Goal: Transaction & Acquisition: Purchase product/service

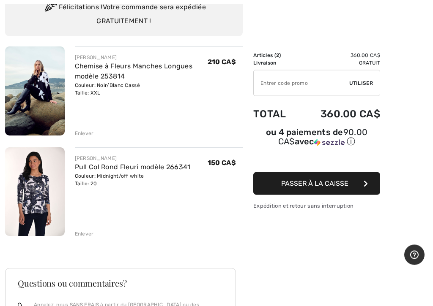
scroll to position [74, 0]
click at [79, 131] on div "Enlever" at bounding box center [84, 134] width 19 height 8
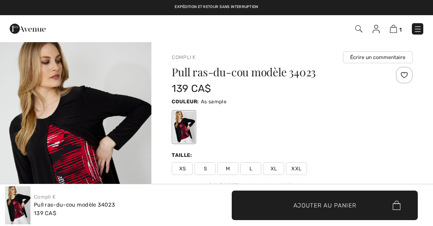
checkbox input "true"
click at [397, 25] on img at bounding box center [393, 29] width 7 height 8
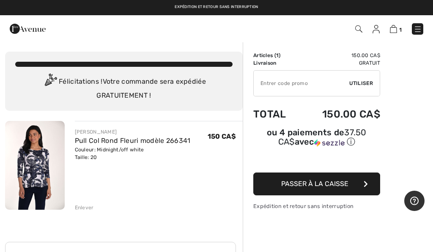
click at [359, 185] on button "Passer à la caisse" at bounding box center [316, 183] width 127 height 23
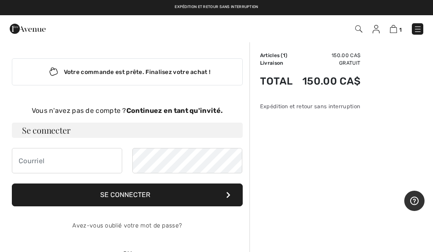
click at [186, 109] on strong "Continuez en tant qu'invité." at bounding box center [174, 110] width 96 height 8
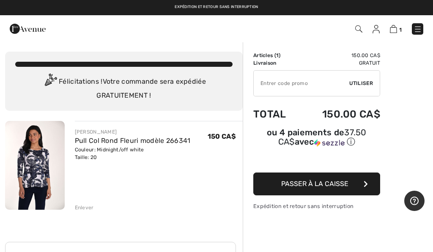
click at [360, 184] on button "Passer à la caisse" at bounding box center [316, 183] width 127 height 23
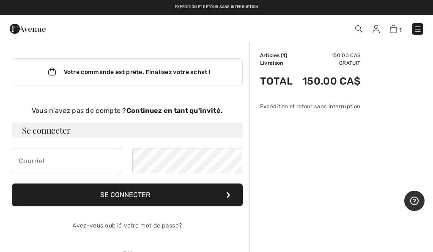
click at [185, 102] on div "Votre commande est prête. Finalisez votre achat ! Vous n'avez pas de compte ? C…" at bounding box center [127, 184] width 244 height 287
click at [177, 109] on strong "Continuez en tant qu'invité." at bounding box center [174, 110] width 96 height 8
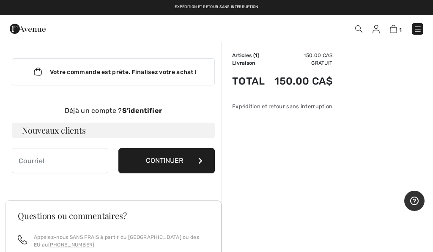
click at [196, 158] on button "Continuer" at bounding box center [166, 160] width 96 height 25
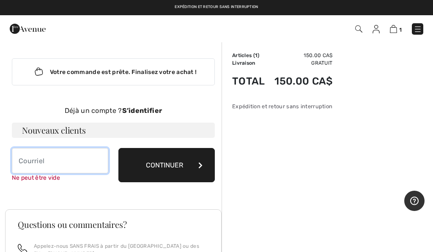
click at [32, 153] on input "email" at bounding box center [60, 160] width 96 height 25
type input "[EMAIL_ADDRESS][DOMAIN_NAME]"
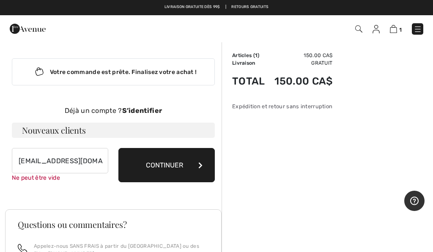
click at [182, 160] on button "Continuer" at bounding box center [166, 165] width 96 height 34
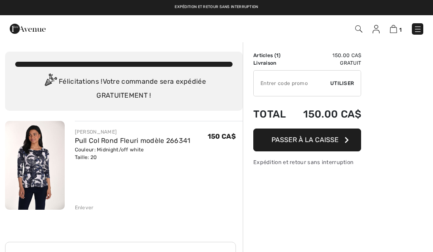
checkbox input "true"
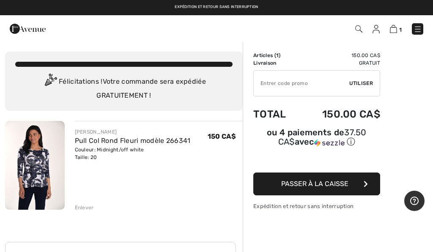
click at [349, 188] on button "Passer à la caisse" at bounding box center [316, 183] width 127 height 23
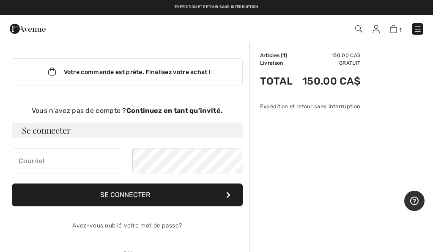
click at [111, 126] on h3 "Se connecter" at bounding box center [127, 130] width 231 height 15
click at [48, 130] on h3 "Se connecter" at bounding box center [127, 130] width 231 height 15
click at [35, 162] on input "email" at bounding box center [67, 160] width 110 height 25
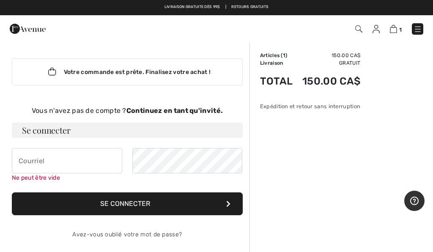
type input "[EMAIL_ADDRESS][DOMAIN_NAME]"
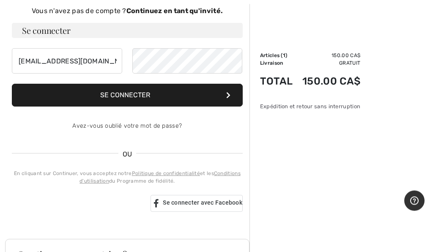
scroll to position [100, 0]
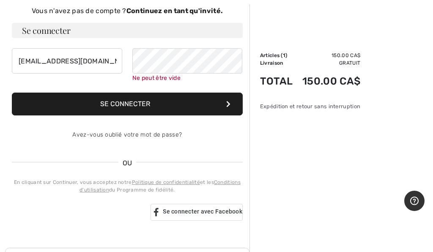
click at [219, 215] on div "Votre commande est [PERSON_NAME]. Finalisez votre achat ! Vous n'avez pas de co…" at bounding box center [127, 90] width 244 height 296
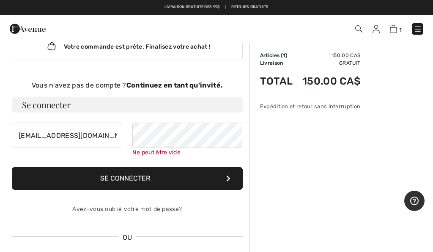
scroll to position [25, 0]
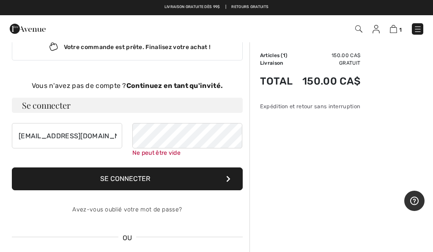
click at [156, 209] on div "Avez-vous oublié votre mot de passe?" at bounding box center [127, 209] width 231 height 25
click at [140, 212] on link "Avez-vous oublié votre mot de passe?" at bounding box center [126, 209] width 109 height 7
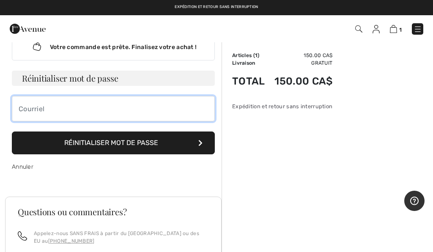
click at [91, 104] on input "email" at bounding box center [113, 108] width 203 height 25
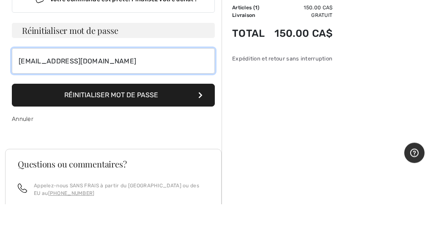
type input "[EMAIL_ADDRESS][DOMAIN_NAME]"
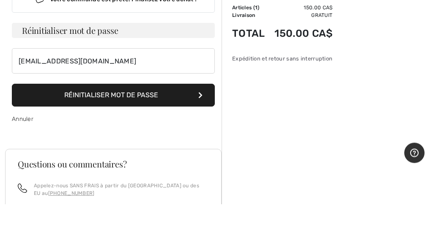
click at [168, 132] on button "Réinitialiser mot de passe" at bounding box center [113, 143] width 203 height 23
